Goal: Communication & Community: Participate in discussion

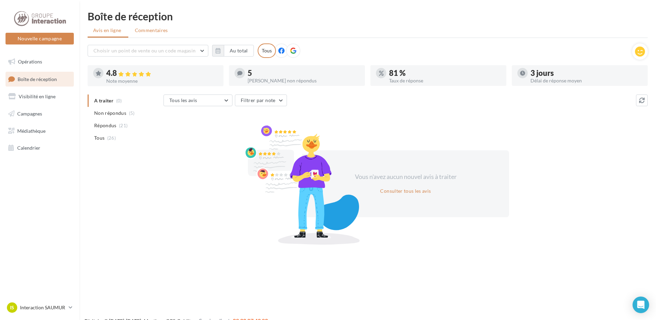
click at [144, 33] on span "Commentaires" at bounding box center [151, 30] width 33 height 7
